Goal: Use online tool/utility

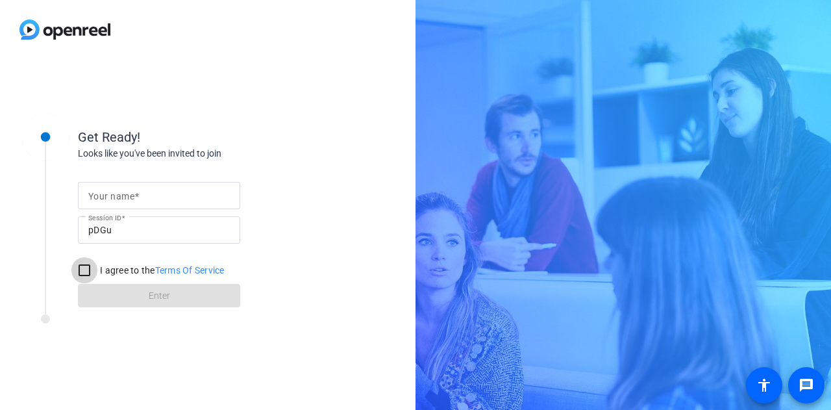
click at [86, 273] on input "I agree to the Terms Of Service" at bounding box center [84, 270] width 26 height 26
checkbox input "true"
click at [125, 199] on mat-label "Your name" at bounding box center [111, 196] width 46 height 10
click at [125, 199] on input "Your name" at bounding box center [159, 196] width 142 height 16
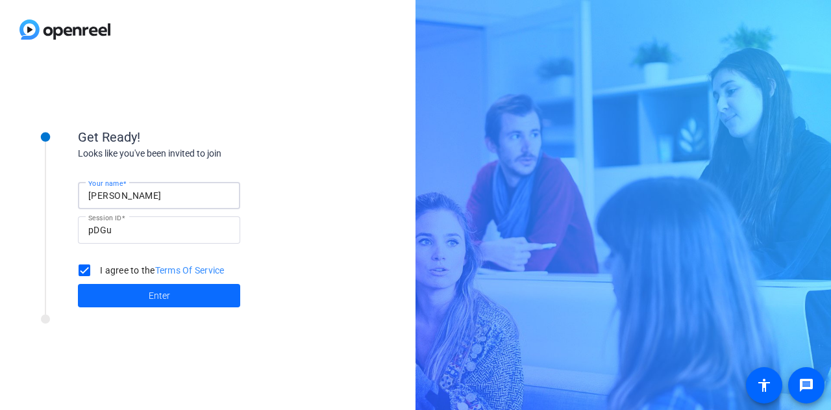
type input "[PERSON_NAME]"
click at [173, 301] on span at bounding box center [159, 295] width 162 height 31
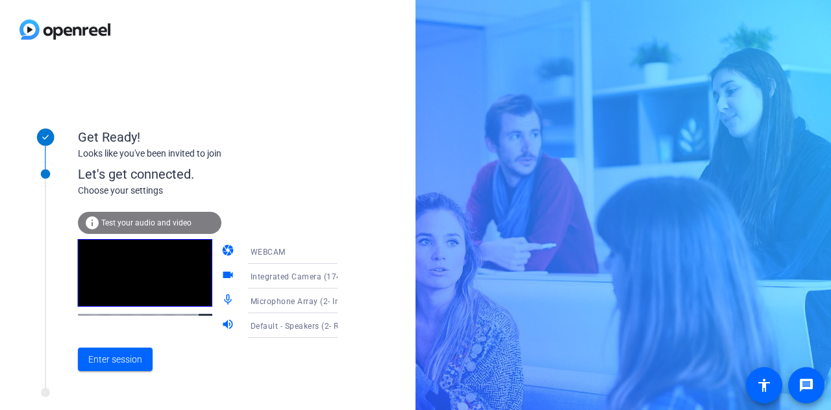
click at [112, 220] on span "Test your audio and video" at bounding box center [146, 222] width 90 height 9
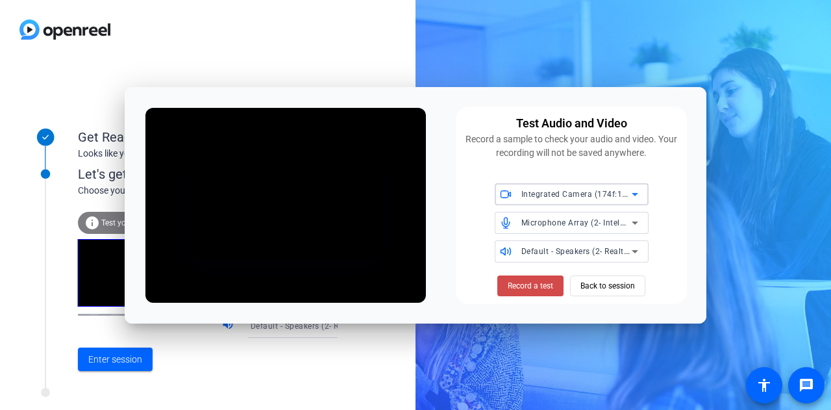
click at [522, 286] on span "Record a test" at bounding box center [530, 286] width 45 height 12
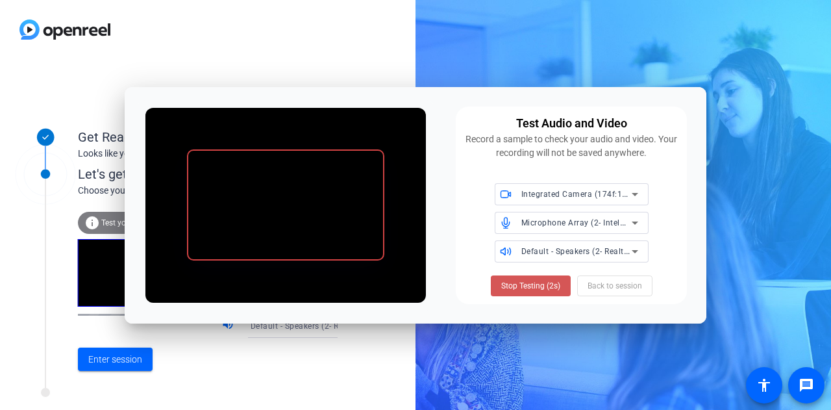
click at [522, 286] on span "Stop Testing (2s)" at bounding box center [530, 286] width 59 height 12
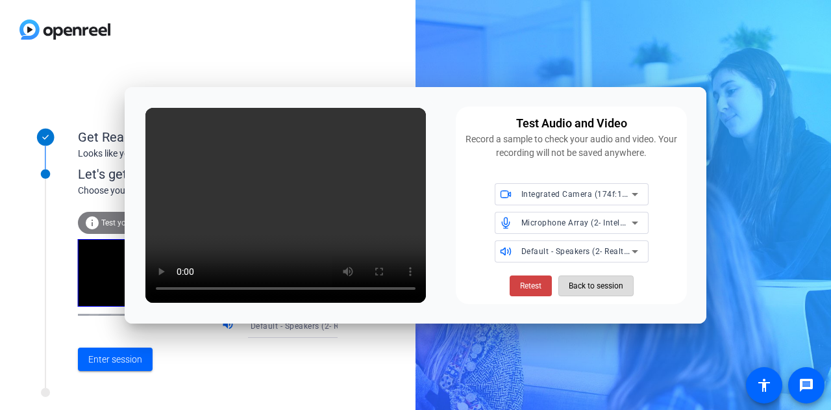
click at [600, 287] on span "Back to session" at bounding box center [596, 285] width 55 height 25
